Goal: Task Accomplishment & Management: Use online tool/utility

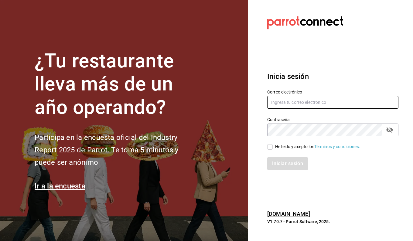
type input "[PERSON_NAME][EMAIL_ADDRESS][DOMAIN_NAME]"
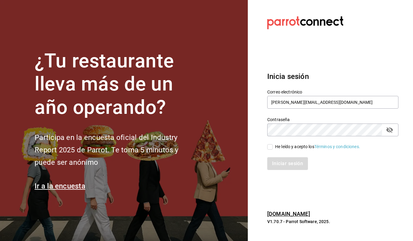
click at [271, 148] on input "He leído y acepto los Términos y condiciones." at bounding box center [270, 146] width 5 height 5
checkbox input "true"
click at [288, 171] on div "Inicia sesión Correo electrónico antonio@grupoexploradores.com Contraseña Contr…" at bounding box center [333, 121] width 131 height 114
click at [288, 167] on button "Iniciar sesión" at bounding box center [288, 163] width 41 height 13
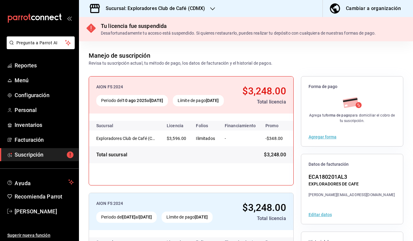
click at [167, 5] on h3 "Sucursal: Exploradores Club de Café (CDMX)" at bounding box center [153, 8] width 105 height 7
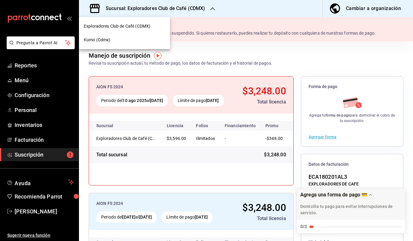
drag, startPoint x: 176, startPoint y: 8, endPoint x: 107, endPoint y: 38, distance: 75.3
click at [107, 38] on span "Kumo (Cdmx)" at bounding box center [97, 40] width 26 height 6
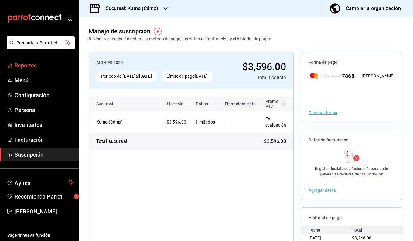
click at [32, 62] on span "Reportes" at bounding box center [44, 65] width 59 height 8
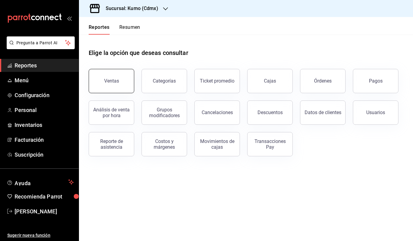
click at [117, 83] on div "Ventas" at bounding box center [111, 81] width 15 height 6
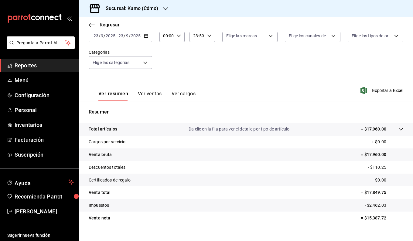
scroll to position [42, 0]
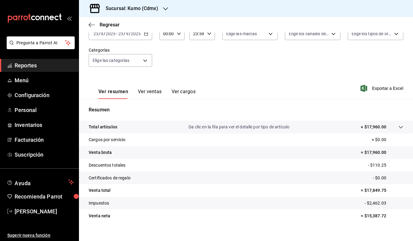
click at [162, 134] on tr "Cargos por servicio + $0.00" at bounding box center [246, 140] width 334 height 13
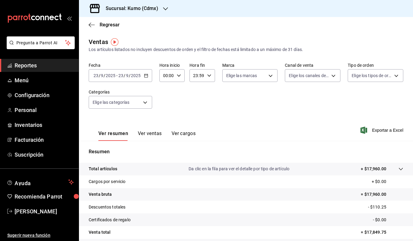
click at [182, 101] on div "Fecha [DATE] [DATE] - [DATE] [DATE] Hora inicio 00:00 Hora inicio Hora fin 23:5…" at bounding box center [246, 90] width 315 height 54
click at [144, 77] on icon "button" at bounding box center [146, 76] width 4 height 4
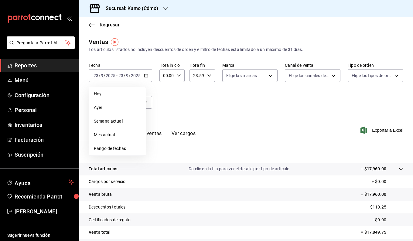
click at [166, 89] on div "Fecha [DATE] [DATE] - [DATE] [DATE] [DATE] [DATE] Semana actual Mes actual Rang…" at bounding box center [246, 90] width 315 height 54
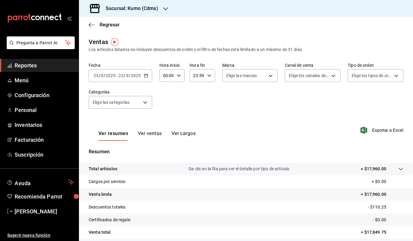
click at [146, 74] on icon "button" at bounding box center [146, 76] width 4 height 4
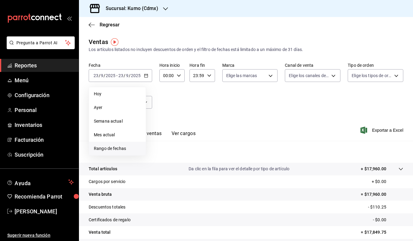
click at [112, 147] on span "Rango de fechas" at bounding box center [117, 149] width 47 height 6
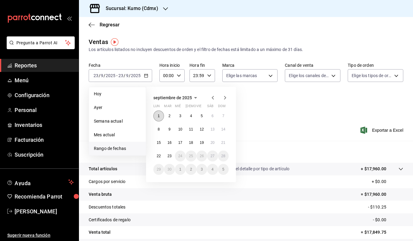
click at [158, 117] on abbr "1" at bounding box center [159, 116] width 2 height 4
click at [159, 117] on abbr "1" at bounding box center [159, 116] width 2 height 4
click at [242, 99] on div "[DATE] lun mar mié jue vie sáb dom 1 2 3 4 5 6 7 8 9 10 11 12 13 14 15 16 17 18…" at bounding box center [199, 132] width 106 height 100
click at [250, 108] on div "[DATE] lun mar mié jue vie sáb dom 1 2 3 4 5 6 7 8 9 10 11 12 13 14 15 16 17 18…" at bounding box center [199, 132] width 106 height 100
click at [236, 99] on div "[DATE] lun mar mié jue vie sáb dom 1 2 3 4 5 6 7 8 9 10 11 12 13 14 15 16 17 18…" at bounding box center [199, 132] width 106 height 100
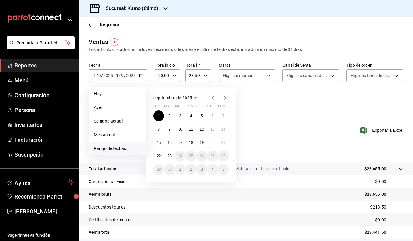
click at [240, 101] on div "[DATE] lun mar mié jue vie sáb dom 1 2 3 4 5 6 7 8 9 10 11 12 13 14 15 16 17 18…" at bounding box center [199, 132] width 106 height 100
click at [165, 41] on div "Ventas Los artículos listados no incluyen descuentos de orden y el filtro de fe…" at bounding box center [246, 45] width 315 height 16
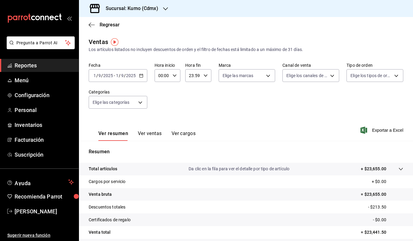
click at [140, 76] on icon "button" at bounding box center [141, 76] width 4 height 4
click at [274, 105] on div "Fecha [DATE] [DATE] - [DATE] [DATE] Hora inicio 00:00 Hora inicio Hora fin 23:5…" at bounding box center [246, 90] width 315 height 54
click at [144, 71] on div "[DATE] [DATE] - [DATE] [DATE]" at bounding box center [118, 75] width 59 height 13
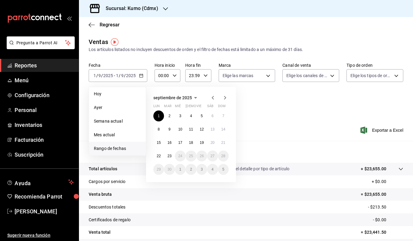
click at [210, 96] on icon "button" at bounding box center [212, 97] width 7 height 7
click at [204, 116] on button "1" at bounding box center [202, 116] width 11 height 11
click at [224, 169] on abbr "31" at bounding box center [224, 169] width 4 height 4
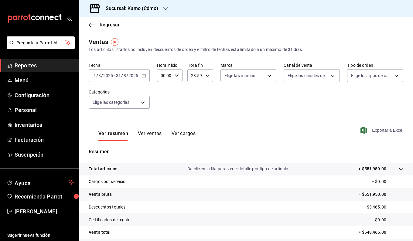
click at [368, 128] on span "Exportar a Excel" at bounding box center [383, 130] width 42 height 7
click at [145, 77] on icon "button" at bounding box center [144, 76] width 4 height 4
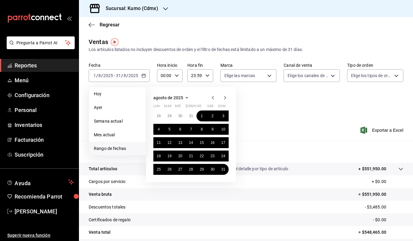
click at [225, 97] on icon "button" at bounding box center [225, 98] width 2 height 4
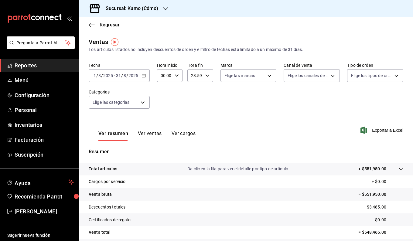
click at [145, 74] on \(Stroke\) "button" at bounding box center [144, 75] width 4 height 3
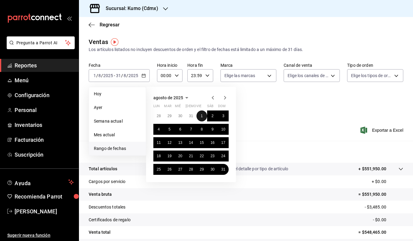
click at [200, 117] on button "1" at bounding box center [202, 116] width 11 height 11
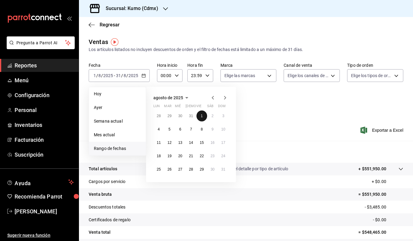
click at [200, 117] on button "1" at bounding box center [202, 116] width 11 height 11
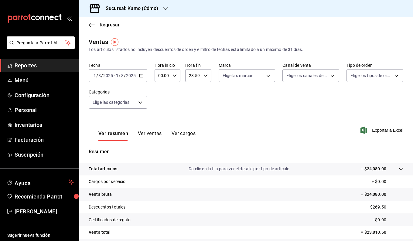
click at [143, 75] on div "[DATE] [DATE] - [DATE] [DATE]" at bounding box center [118, 75] width 59 height 13
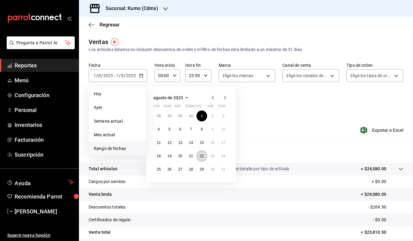
click at [200, 154] on abbr "22" at bounding box center [202, 156] width 4 height 4
click at [201, 112] on button "1" at bounding box center [202, 116] width 11 height 11
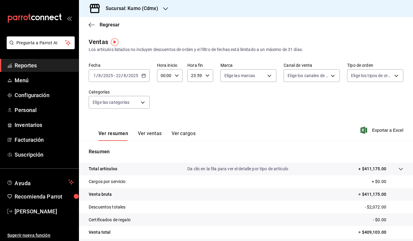
click at [145, 79] on div "[DATE] [DATE] - [DATE] [DATE]" at bounding box center [119, 75] width 61 height 13
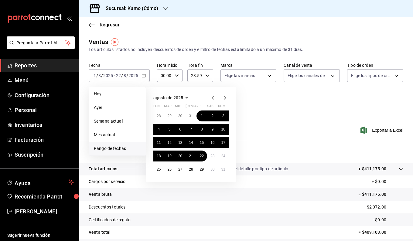
click at [252, 106] on div "[DATE] lun mar mié jue vie sáb dom 28 29 30 31 1 2 3 4 5 6 7 8 9 10 11 12 13 14…" at bounding box center [199, 132] width 106 height 100
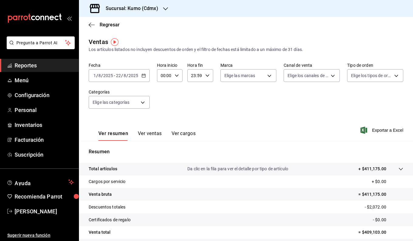
click at [365, 111] on div "Fecha [DATE] [DATE] - [DATE] [DATE] Hora inicio 00:00 Hora inicio Hora fin 23:5…" at bounding box center [246, 90] width 315 height 54
click at [382, 130] on span "Exportar a Excel" at bounding box center [383, 130] width 42 height 7
click at [141, 77] on div "[DATE] [DATE] - [DATE] [DATE]" at bounding box center [119, 75] width 61 height 13
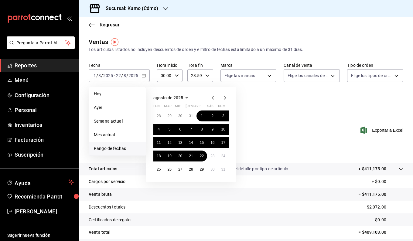
click at [223, 98] on icon "button" at bounding box center [225, 97] width 7 height 7
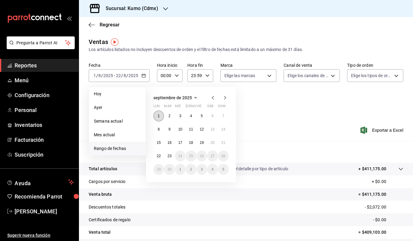
click at [157, 115] on button "1" at bounding box center [159, 116] width 11 height 11
click at [161, 157] on button "22" at bounding box center [159, 156] width 11 height 11
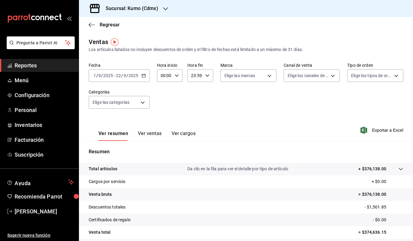
scroll to position [50, 0]
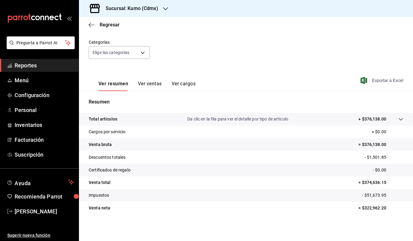
click at [378, 80] on span "Exportar a Excel" at bounding box center [383, 80] width 42 height 7
